Goal: Communication & Community: Participate in discussion

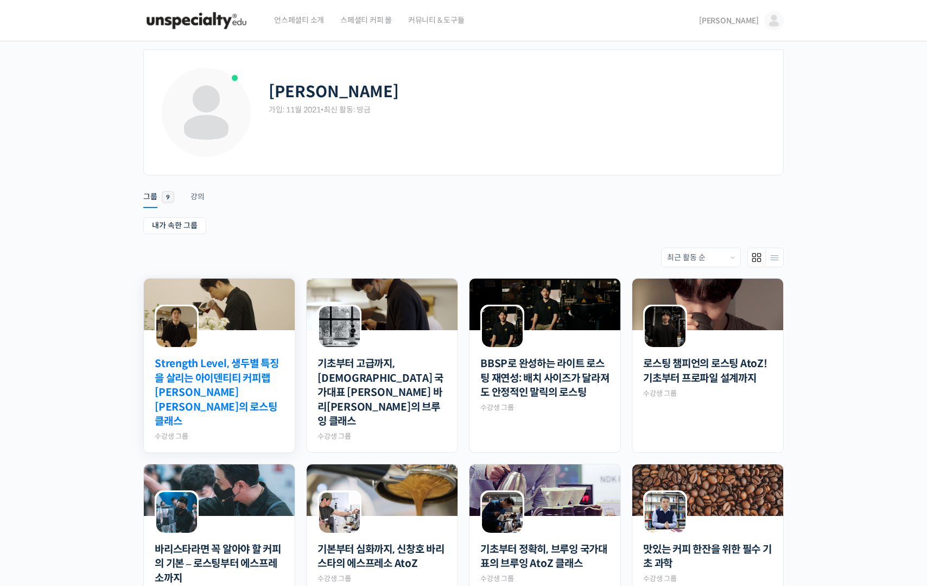
click at [254, 395] on link "Strength Level, 생두별 특징을 살리는 아이덴티티 커피랩 [PERSON_NAME] [PERSON_NAME]의 로스팅 클래스" at bounding box center [219, 393] width 129 height 72
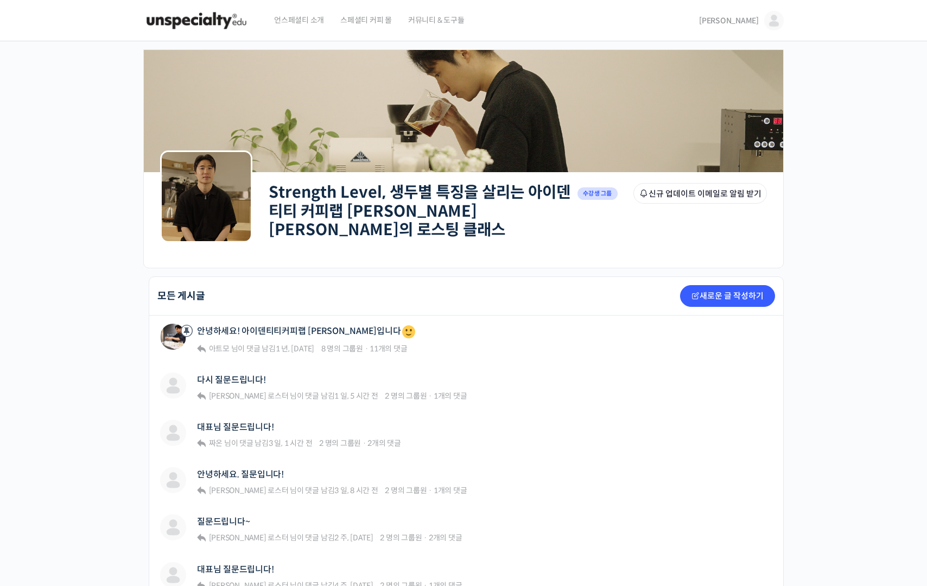
scroll to position [274, 0]
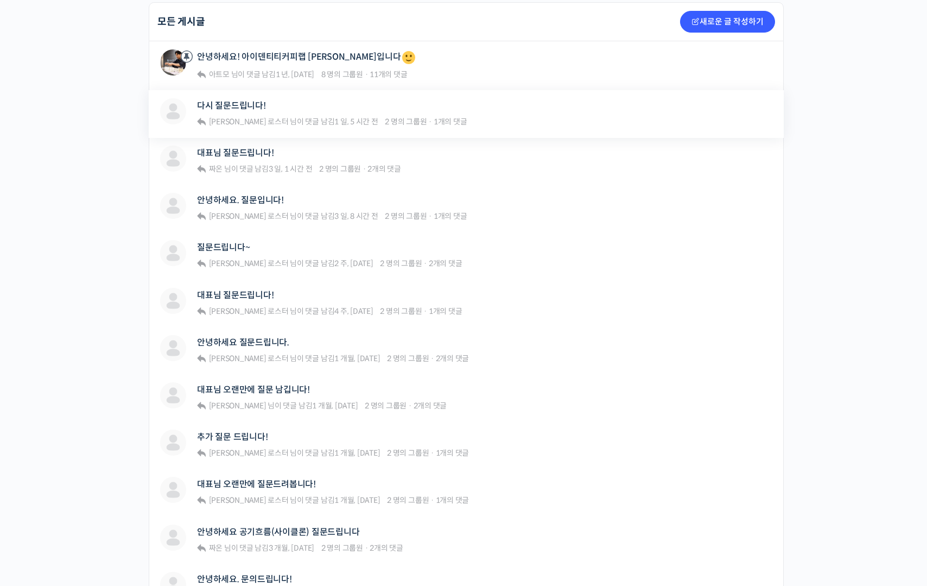
click at [236, 90] on div "윤승우 다시 질문드립니다! 윤원균 로스터 님이 댓글 남김 1 일, 5 시간 전 2 명의 그룹원 · 1개의 댓글 Strength Level, 생…" at bounding box center [466, 114] width 635 height 48
click at [233, 106] on div "다시 질문드립니다!" at bounding box center [332, 105] width 270 height 15
click at [236, 100] on link "다시 질문드립니다!" at bounding box center [231, 105] width 69 height 10
